Goal: Transaction & Acquisition: Purchase product/service

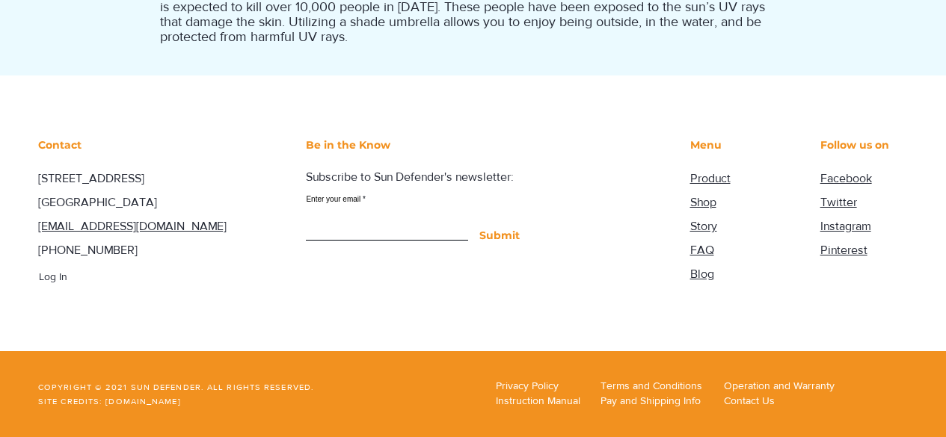
scroll to position [1735, 0]
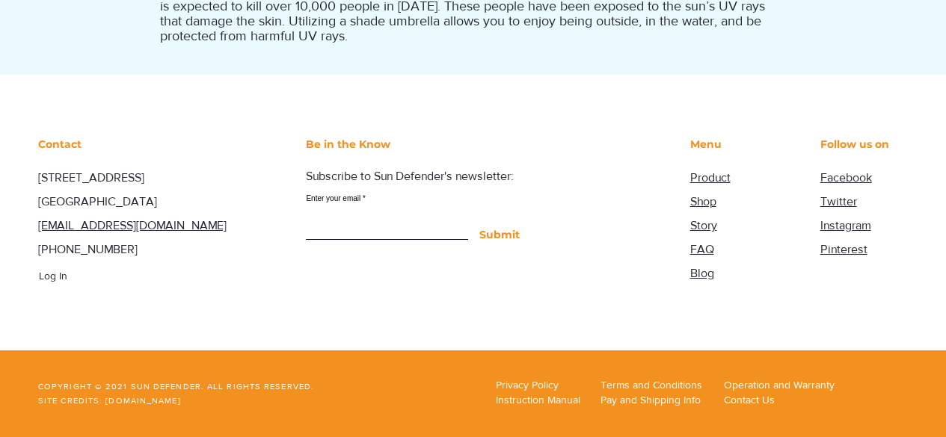
click at [706, 180] on span "Product" at bounding box center [710, 177] width 40 height 13
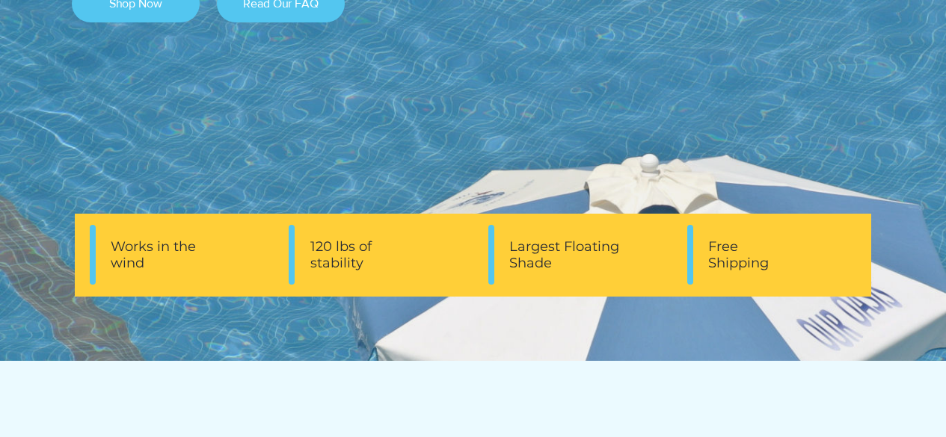
scroll to position [548, 0]
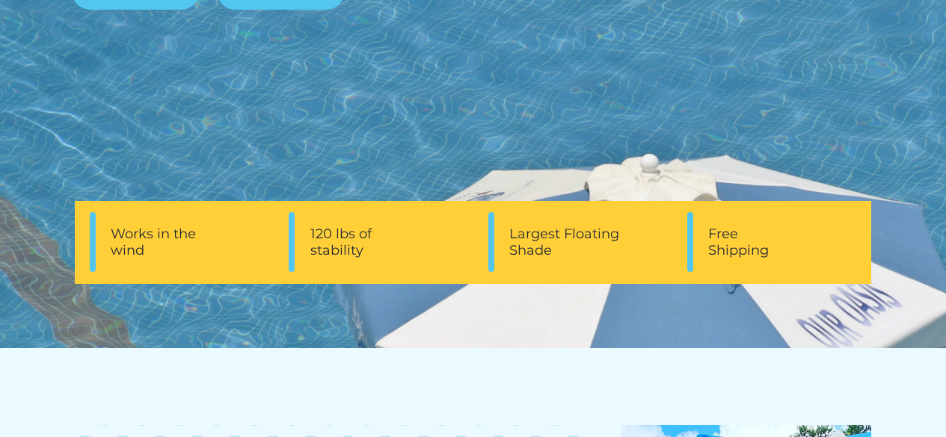
click at [171, 235] on span "Works in the wind" at bounding box center [153, 242] width 85 height 33
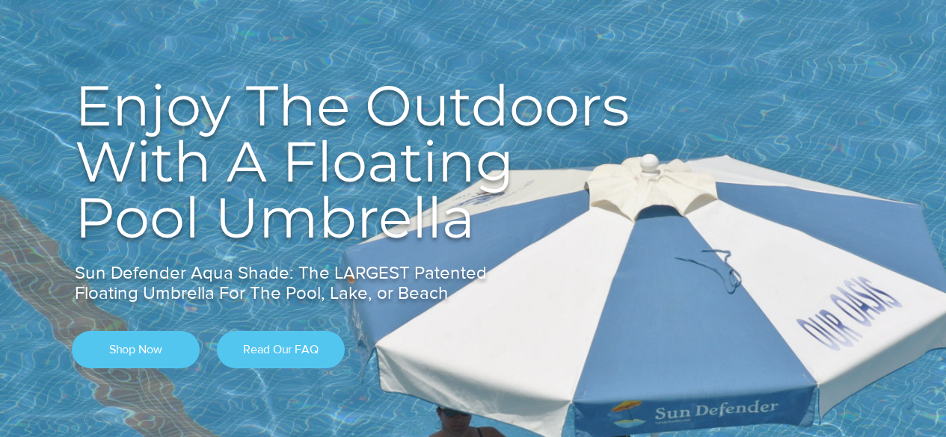
scroll to position [199, 0]
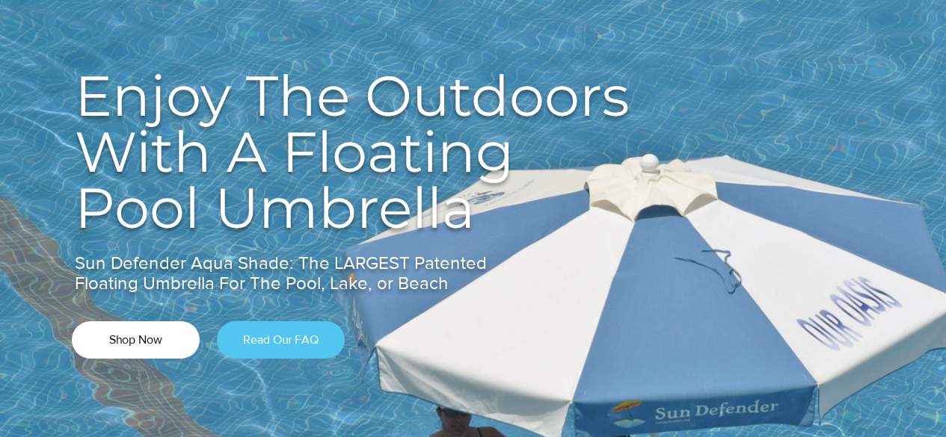
click at [144, 337] on span "Shop Now" at bounding box center [135, 340] width 53 height 16
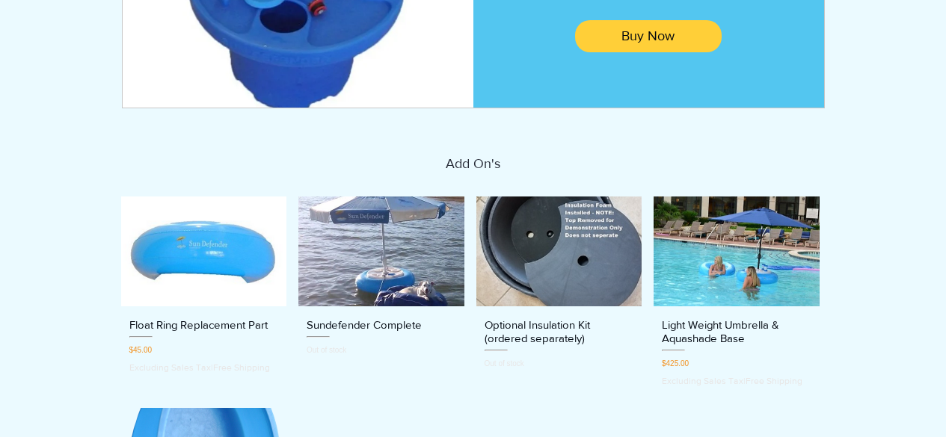
scroll to position [449, 0]
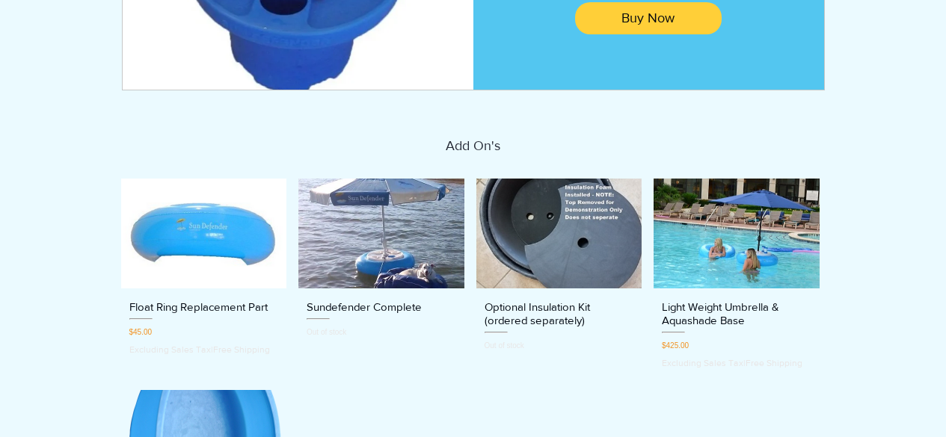
click at [381, 306] on h3 "Sundefender Complete" at bounding box center [364, 307] width 115 height 13
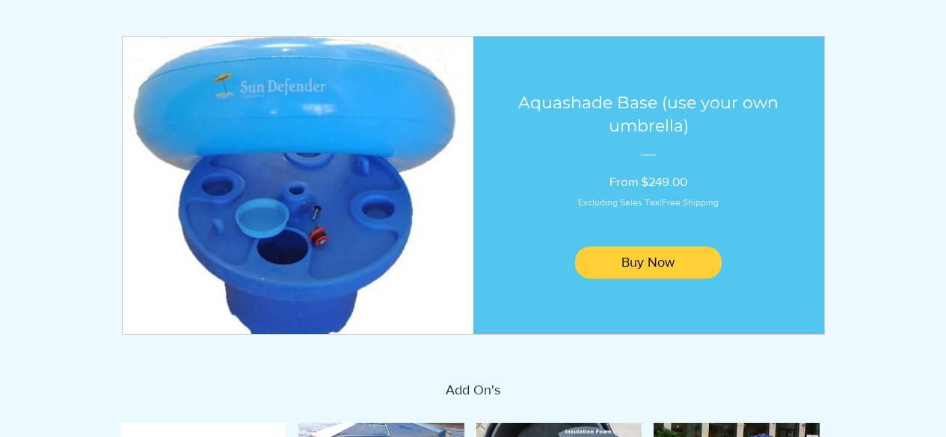
scroll to position [199, 0]
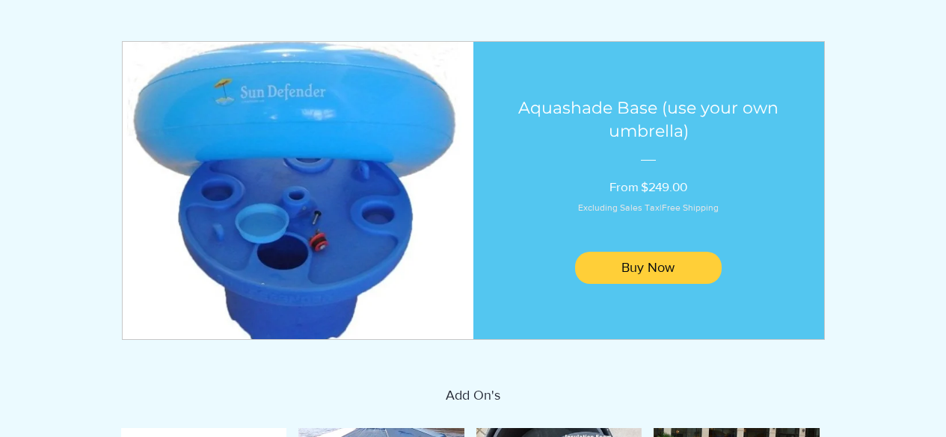
click at [301, 136] on img "main content" at bounding box center [297, 190] width 375 height 318
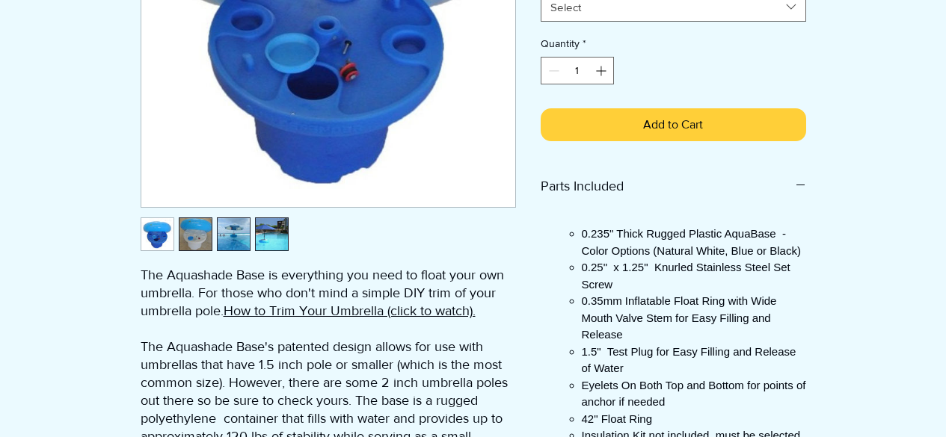
scroll to position [398, 0]
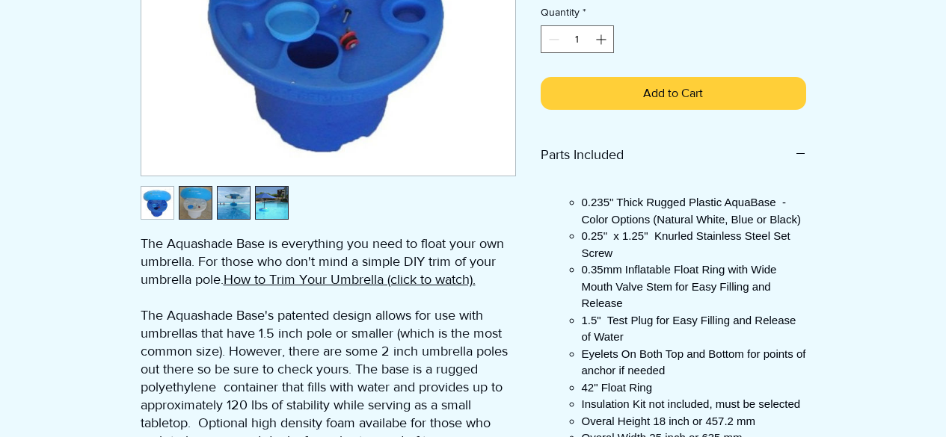
click at [192, 206] on img "2 / 4" at bounding box center [195, 203] width 32 height 32
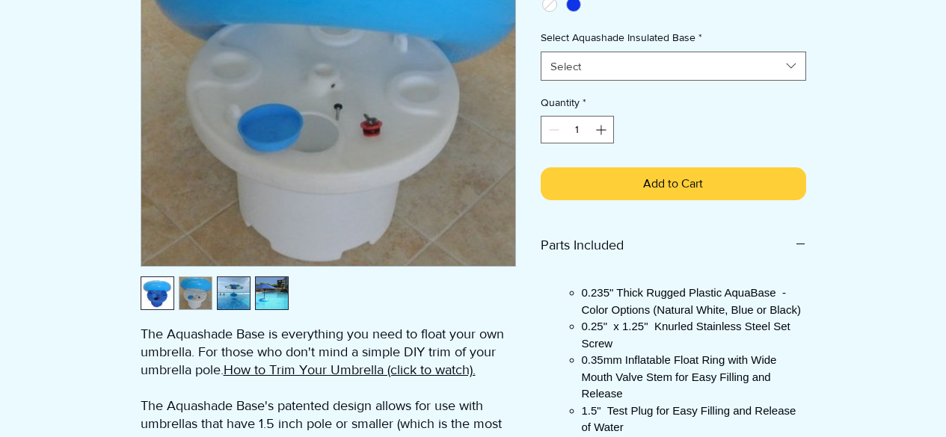
scroll to position [299, 0]
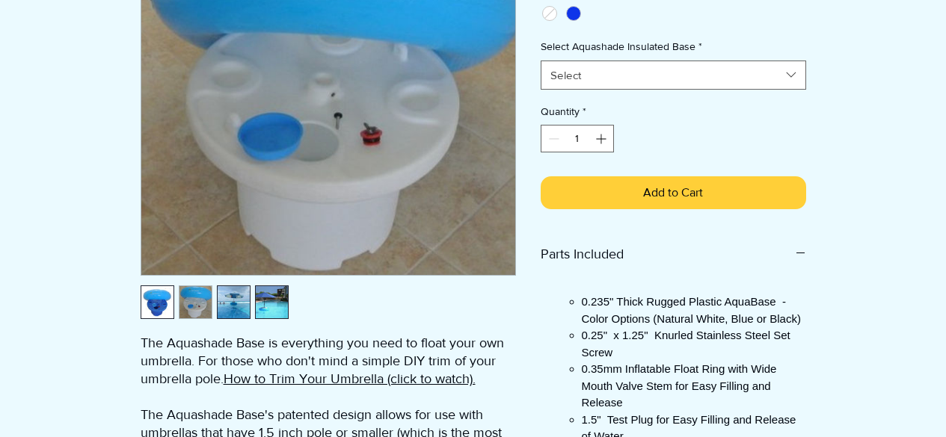
click at [232, 304] on img "3 / 4" at bounding box center [234, 302] width 32 height 32
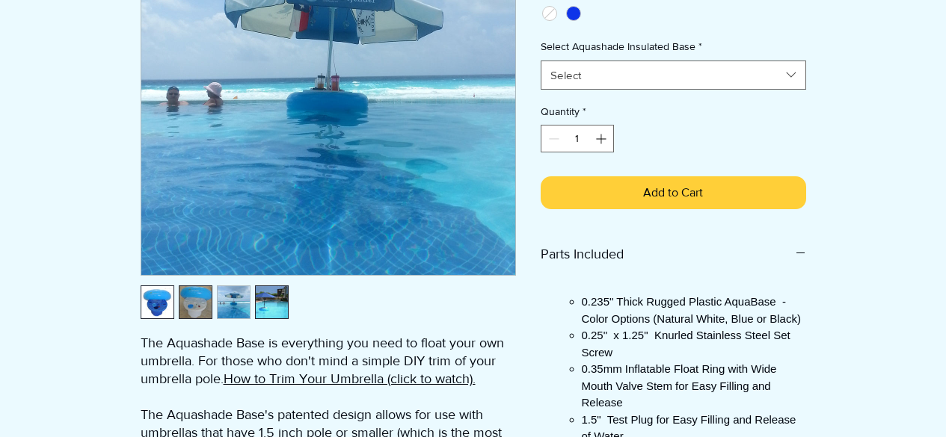
click at [268, 304] on img "4 / 4" at bounding box center [272, 302] width 32 height 32
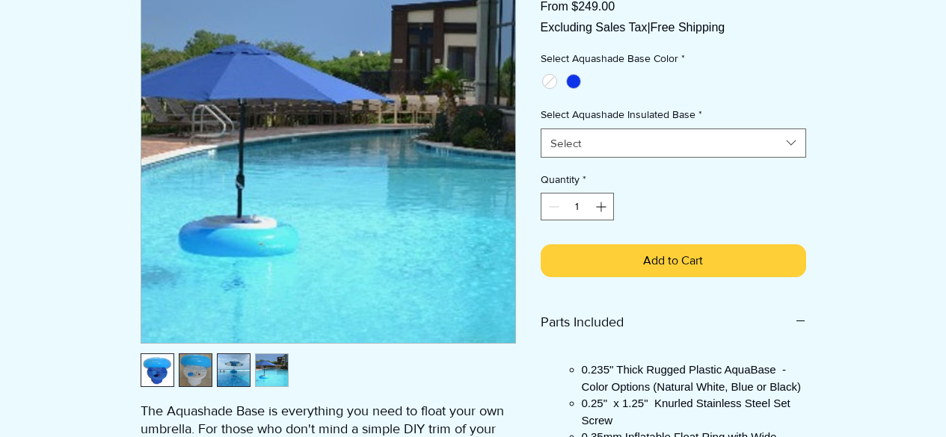
scroll to position [249, 0]
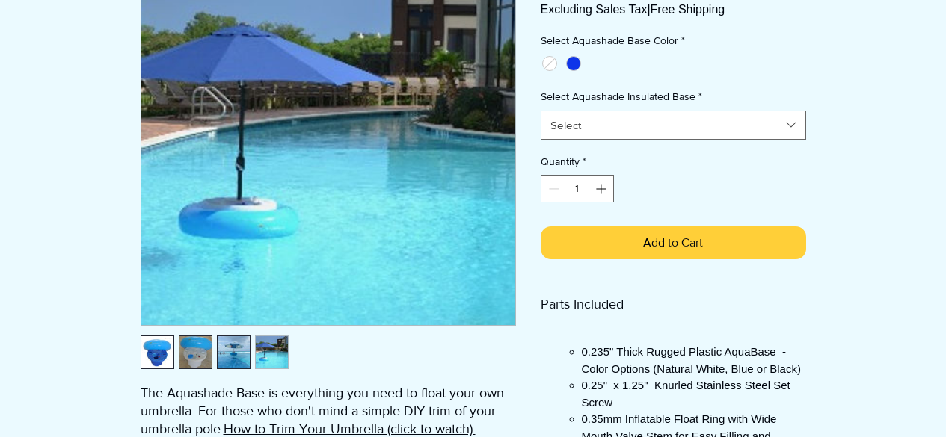
click at [230, 351] on img "3 / 4" at bounding box center [234, 352] width 32 height 32
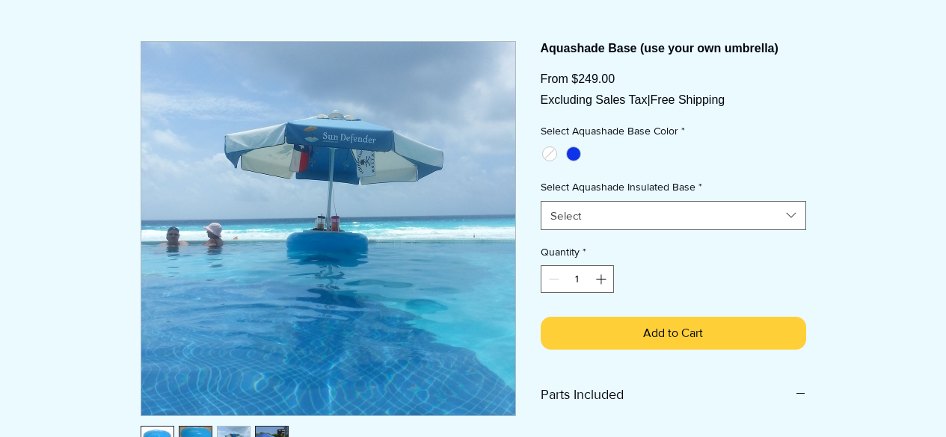
scroll to position [150, 0]
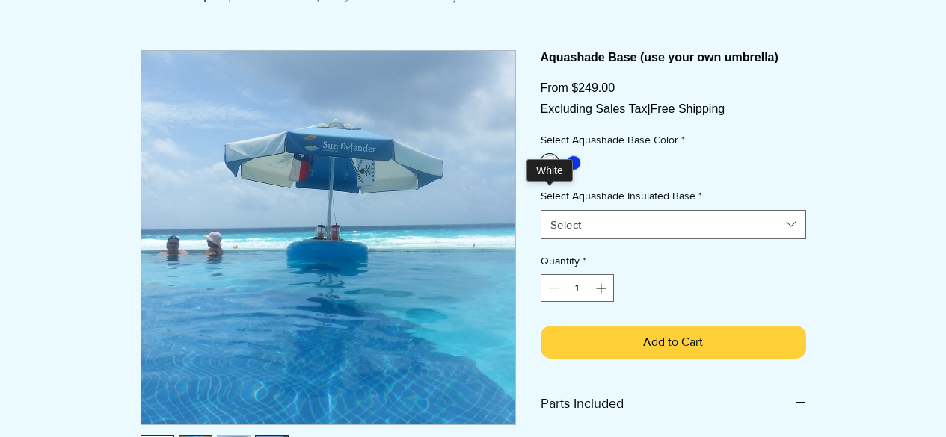
click at [550, 170] on div "main content" at bounding box center [549, 162] width 15 height 15
radio input "true"
click at [793, 233] on icon "Select Aquashade Insulated Base" at bounding box center [791, 224] width 17 height 17
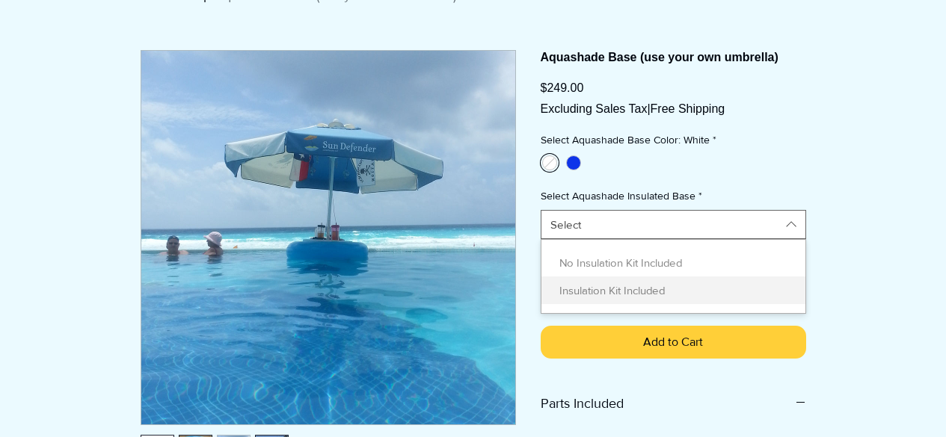
click at [650, 298] on span "Insulation Kit Included" at bounding box center [673, 291] width 246 height 16
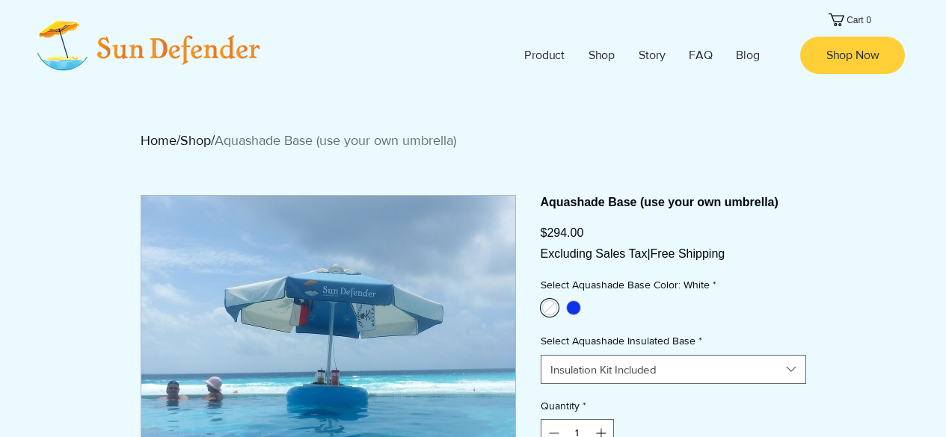
scroll to position [0, 0]
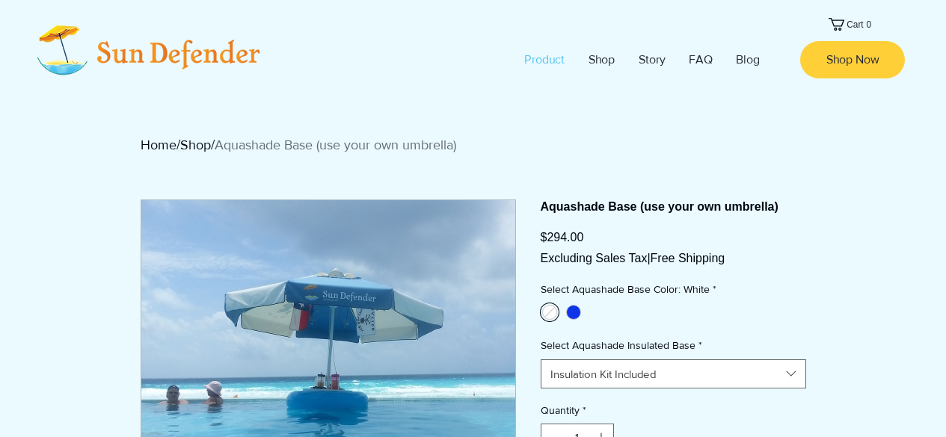
click at [541, 56] on p "Product" at bounding box center [544, 59] width 55 height 37
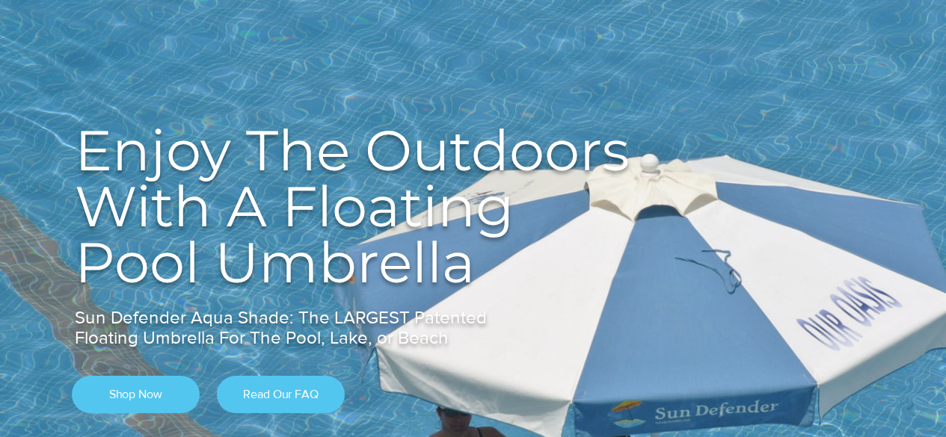
scroll to position [199, 0]
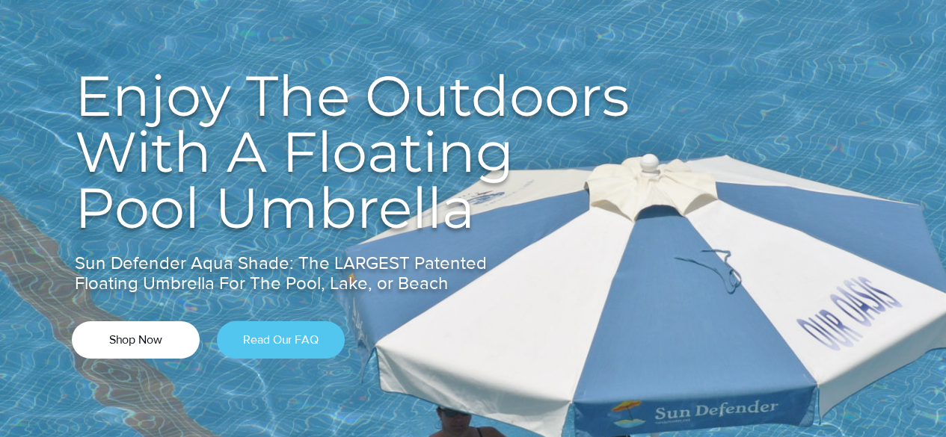
click at [135, 336] on span "Shop Now" at bounding box center [135, 340] width 53 height 16
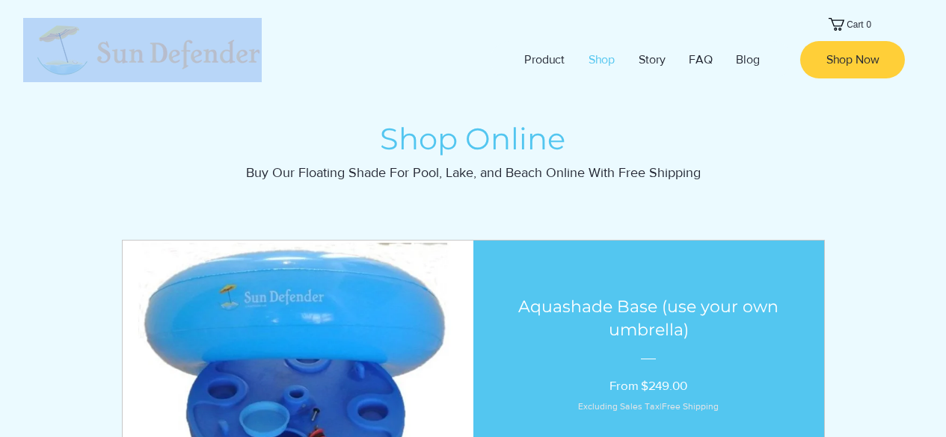
drag, startPoint x: 273, startPoint y: 56, endPoint x: 199, endPoint y: 64, distance: 74.4
click at [199, 64] on div at bounding box center [175, 44] width 351 height 89
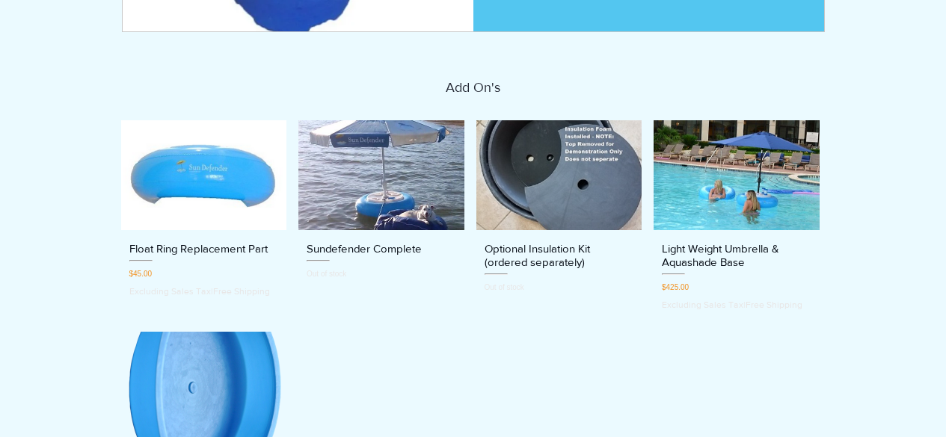
scroll to position [498, 0]
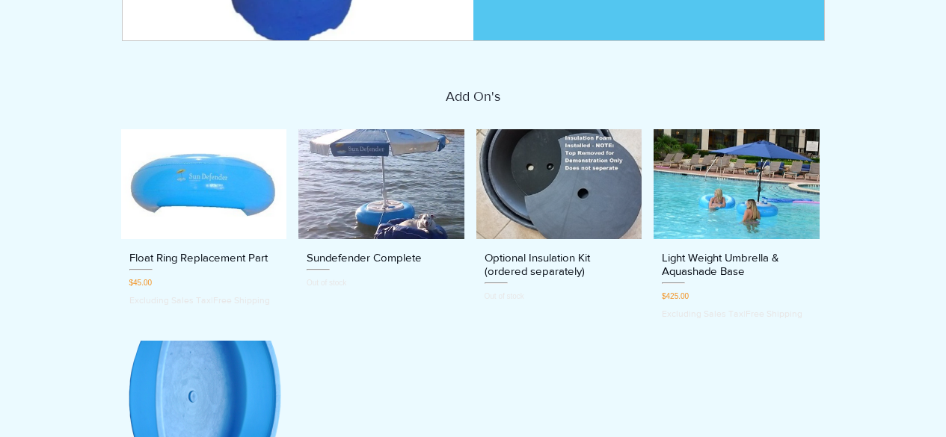
click at [547, 257] on h3 "Optional Insulation Kit (ordered separately)" at bounding box center [559, 264] width 150 height 27
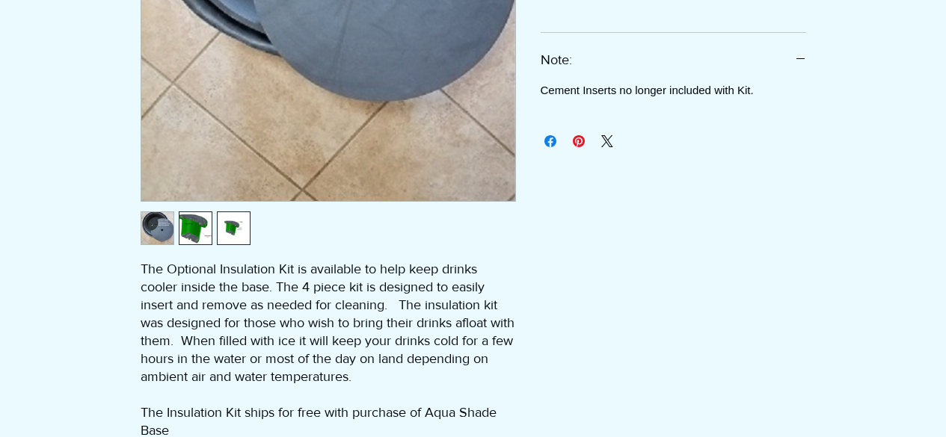
scroll to position [548, 0]
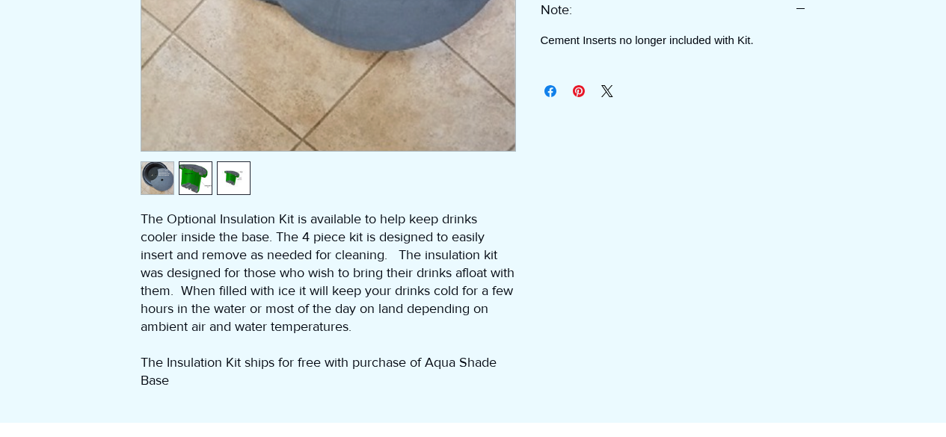
click at [188, 184] on img "2 / 3" at bounding box center [195, 178] width 32 height 32
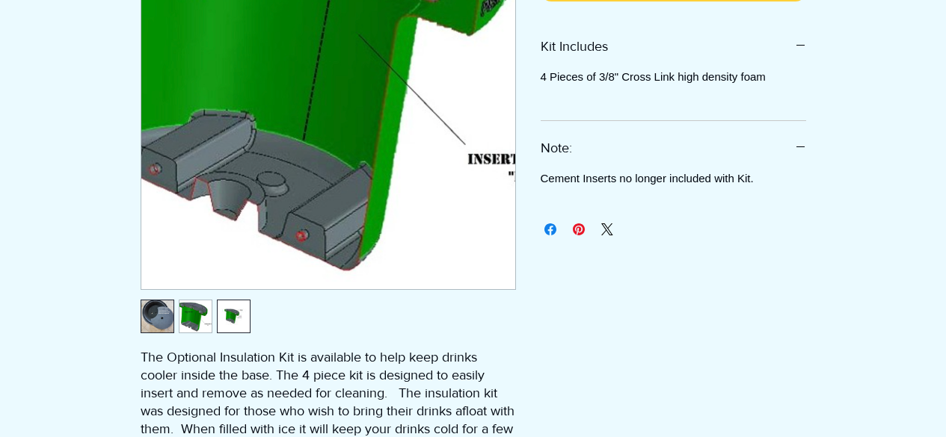
scroll to position [498, 0]
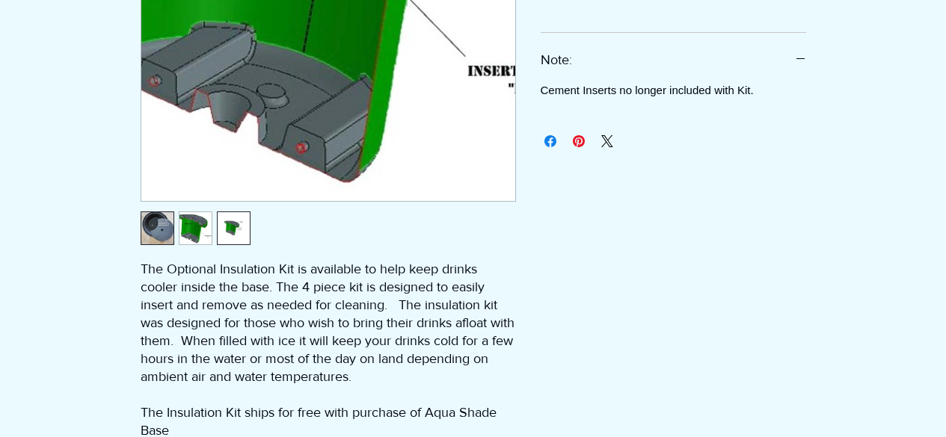
click at [160, 229] on img "1 / 3" at bounding box center [157, 228] width 32 height 32
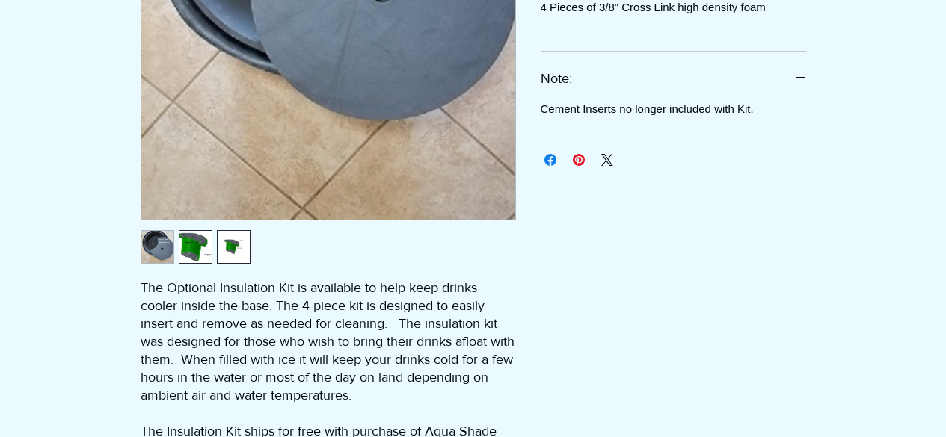
scroll to position [548, 0]
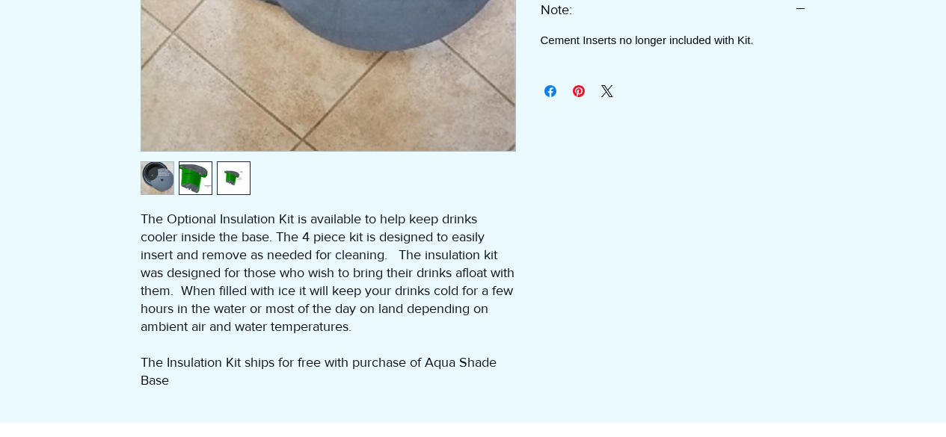
click at [238, 185] on img "3 / 3" at bounding box center [234, 178] width 32 height 32
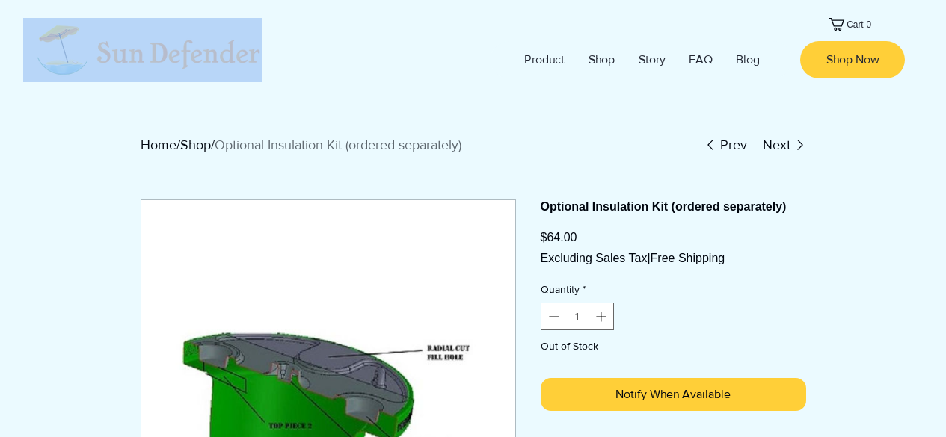
scroll to position [49, 0]
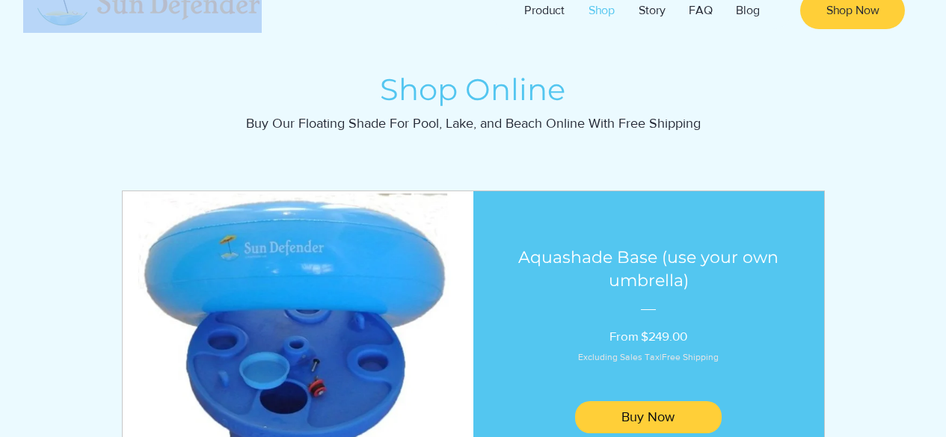
scroll to position [510, 0]
